Goal: Check status: Check status

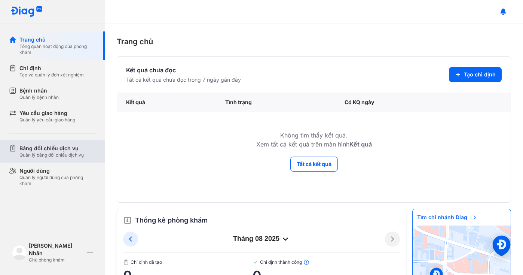
click at [42, 156] on div "Quản lý bảng đối chiếu dịch vụ" at bounding box center [51, 155] width 64 height 6
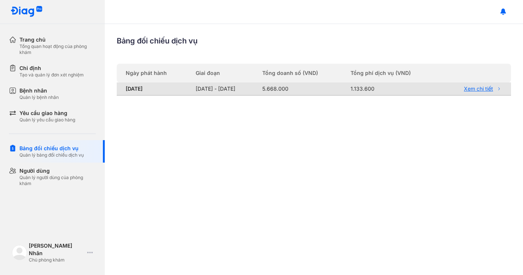
click at [490, 89] on link "Xem chi tiết" at bounding box center [473, 88] width 57 height 7
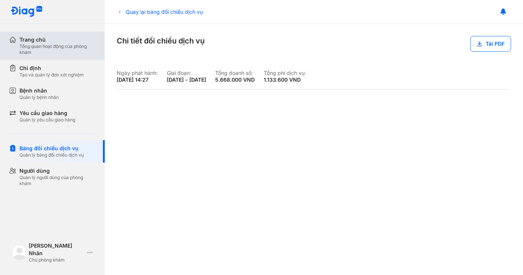
click at [74, 41] on div "Trang chủ" at bounding box center [57, 39] width 76 height 7
